Goal: Transaction & Acquisition: Obtain resource

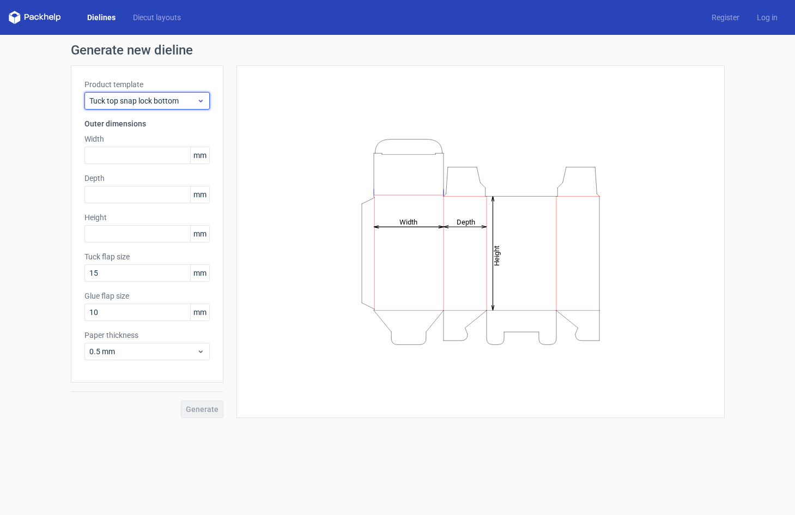
click at [187, 96] on span "Tuck top snap lock bottom" at bounding box center [142, 100] width 107 height 11
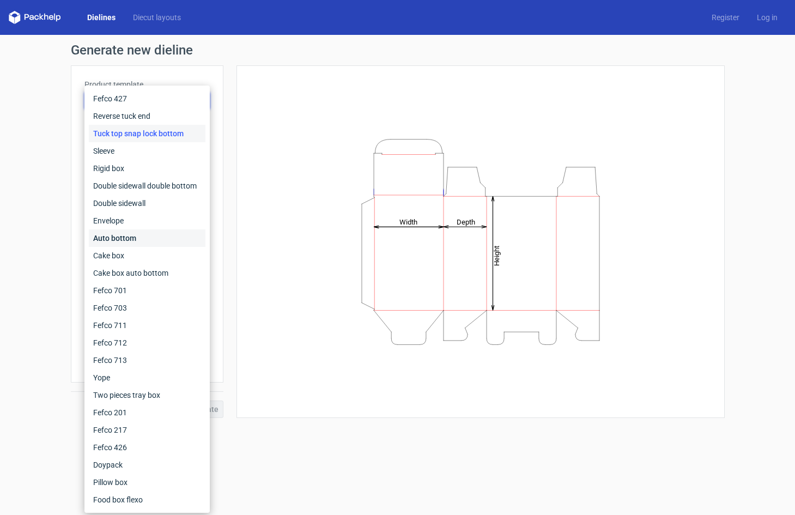
click at [127, 237] on div "Auto bottom" at bounding box center [147, 237] width 117 height 17
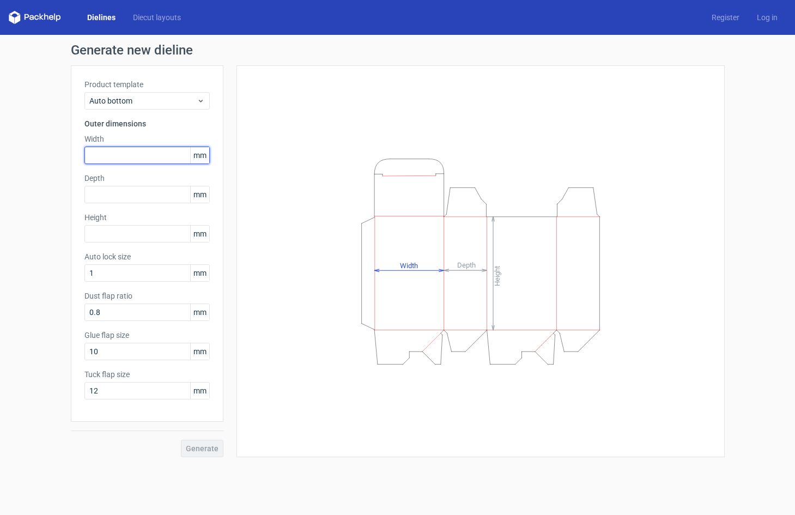
click at [126, 147] on input "text" at bounding box center [146, 155] width 125 height 17
type input "220"
click at [118, 199] on input "text" at bounding box center [146, 194] width 125 height 17
type input "110"
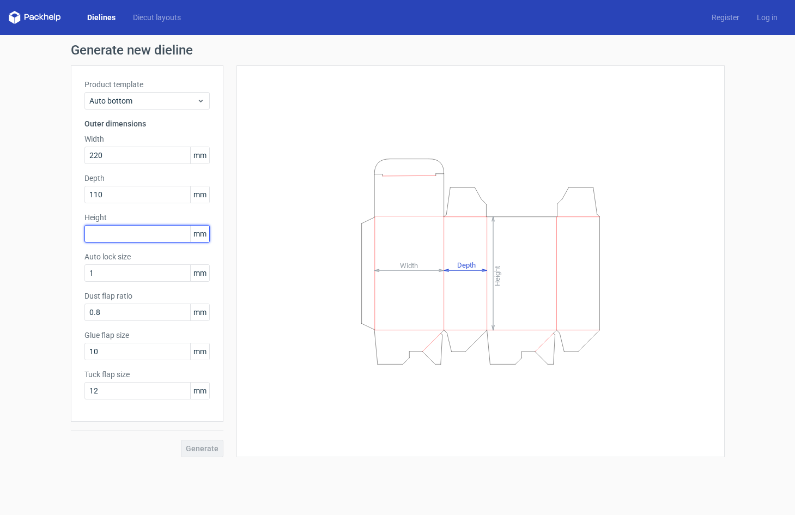
click at [124, 237] on input "text" at bounding box center [146, 233] width 125 height 17
type input "321"
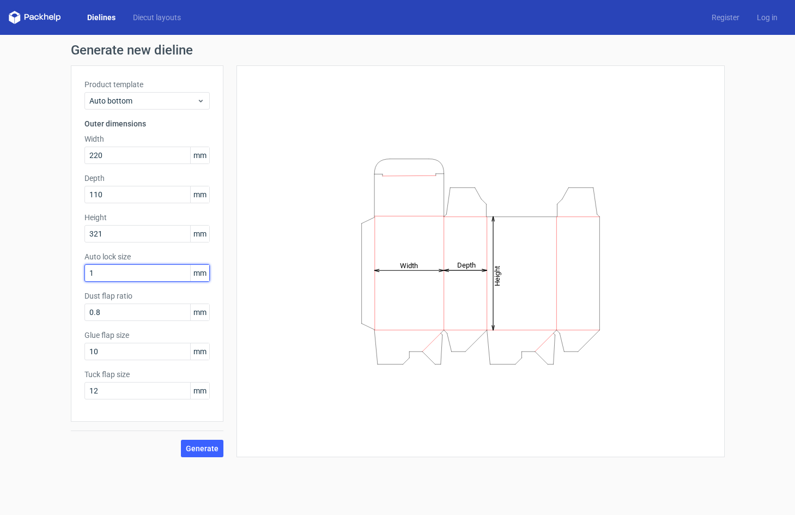
click at [132, 272] on input "1" at bounding box center [146, 272] width 125 height 17
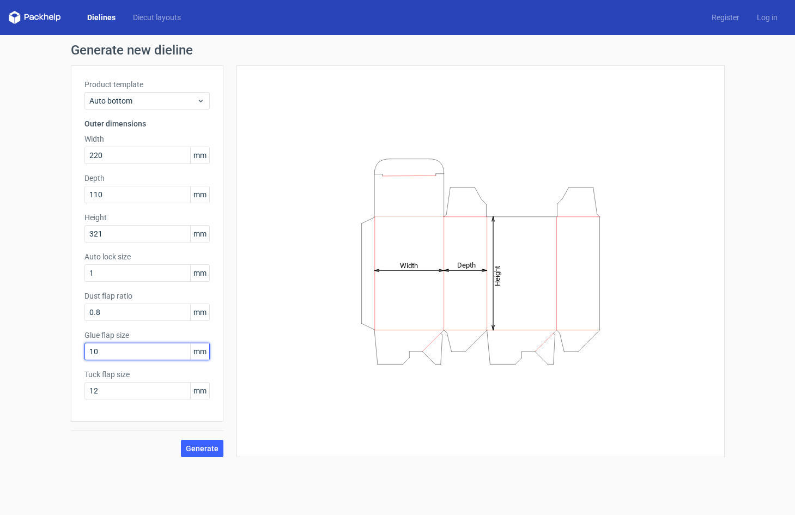
drag, startPoint x: 111, startPoint y: 353, endPoint x: 67, endPoint y: 351, distance: 43.7
click at [67, 351] on div "Generate new dieline Product template Auto bottom Outer dimensions Width 220 mm…" at bounding box center [397, 250] width 795 height 431
type input "13"
click at [187, 454] on button "Generate" at bounding box center [202, 448] width 43 height 17
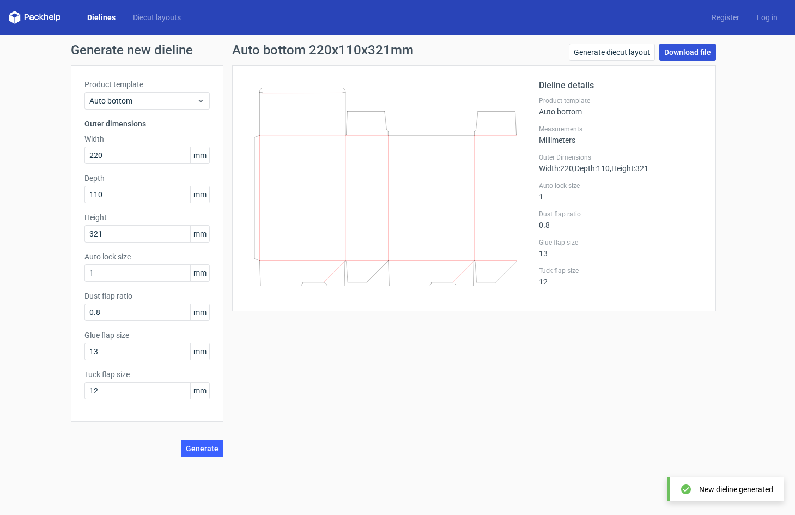
click at [676, 52] on link "Download file" at bounding box center [688, 52] width 57 height 17
drag, startPoint x: 113, startPoint y: 156, endPoint x: 75, endPoint y: 150, distance: 38.6
click at [75, 150] on div "Product template Auto bottom Outer dimensions Width 220 mm Depth 110 mm Height …" at bounding box center [147, 243] width 153 height 356
click at [114, 156] on input "220" at bounding box center [146, 155] width 125 height 17
click at [682, 50] on link "Download file" at bounding box center [688, 52] width 57 height 17
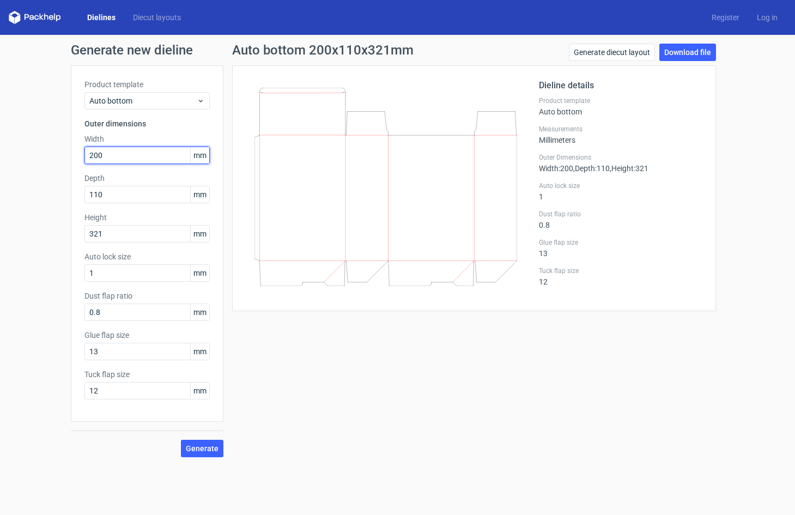
drag, startPoint x: 120, startPoint y: 153, endPoint x: 75, endPoint y: 150, distance: 44.7
click at [75, 150] on div "Product template Auto bottom Outer dimensions Width 200 mm Depth 110 mm Height …" at bounding box center [147, 243] width 153 height 356
type input "186"
click at [209, 445] on span "Generate" at bounding box center [202, 449] width 33 height 8
click at [736, 119] on div "Generate new dieline Product template Auto bottom Outer dimensions Width 186 mm…" at bounding box center [397, 250] width 795 height 431
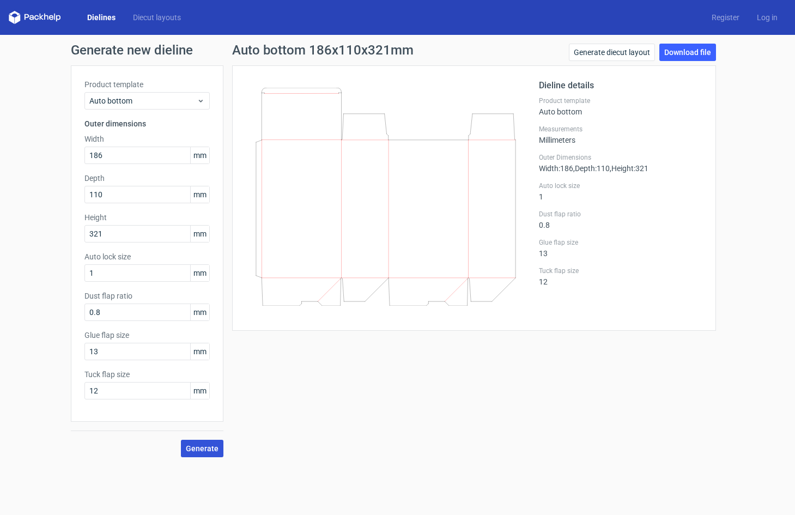
click at [198, 452] on span "Generate" at bounding box center [202, 449] width 33 height 8
click at [690, 47] on link "Download file" at bounding box center [688, 52] width 57 height 17
